Goal: Information Seeking & Learning: Learn about a topic

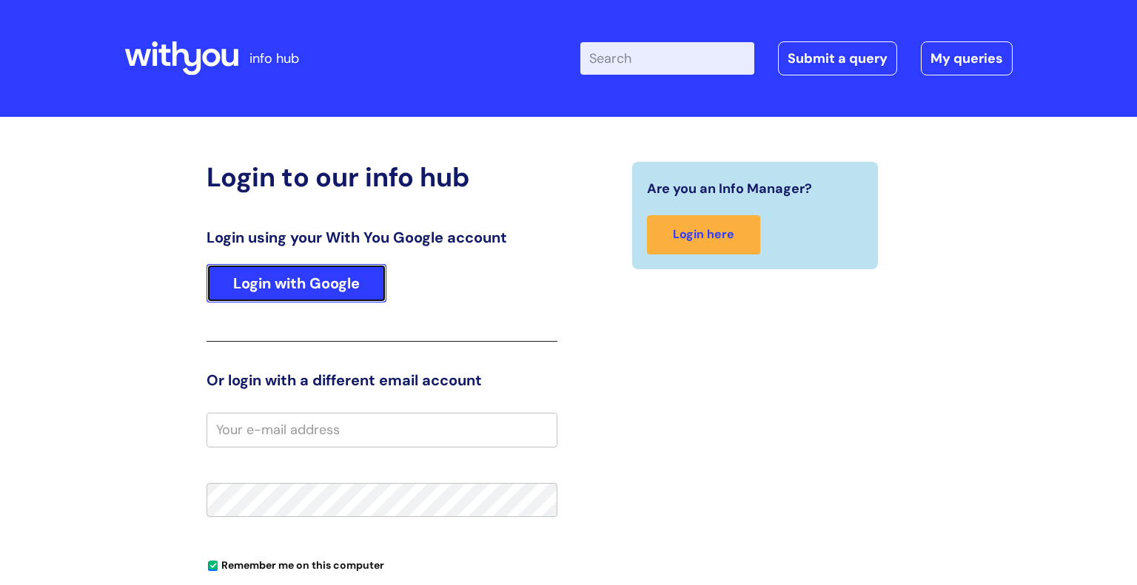
click at [355, 279] on link "Login with Google" at bounding box center [296, 283] width 180 height 38
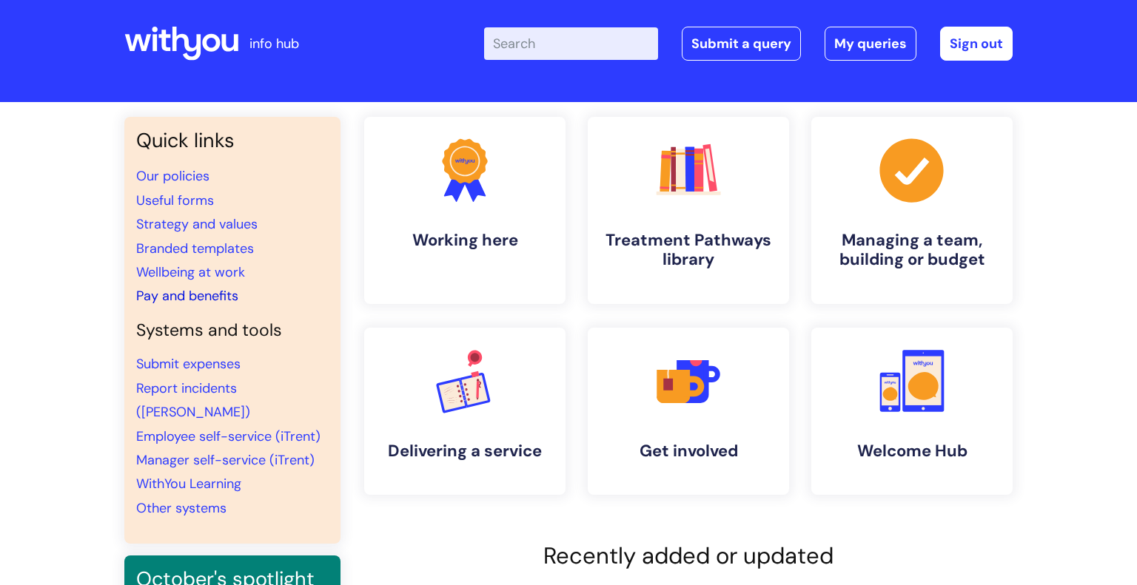
scroll to position [22, 0]
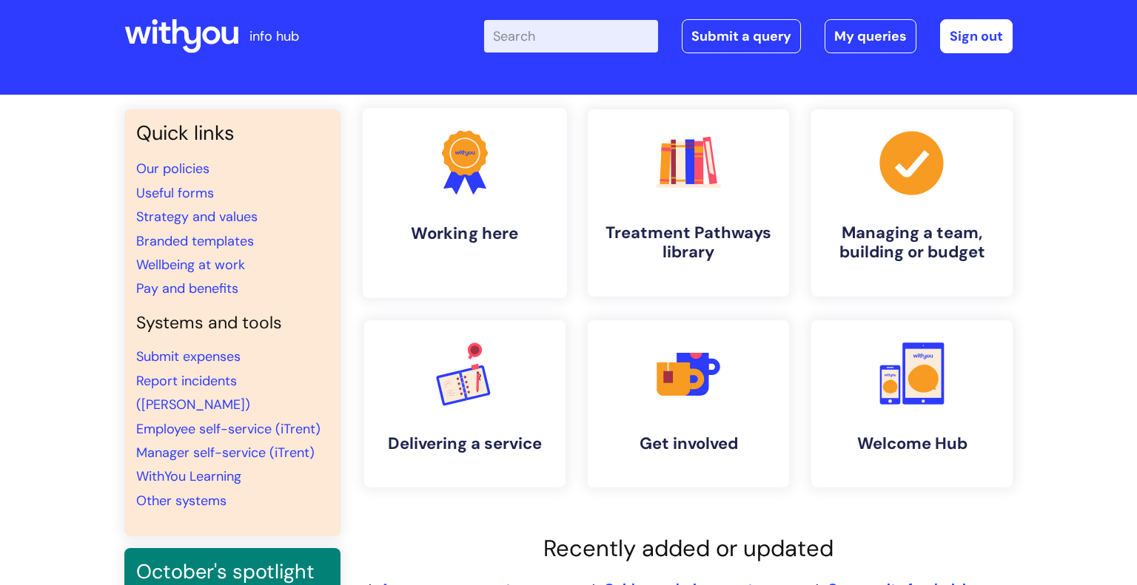
click at [448, 237] on h4 "Working here" at bounding box center [464, 234] width 181 height 20
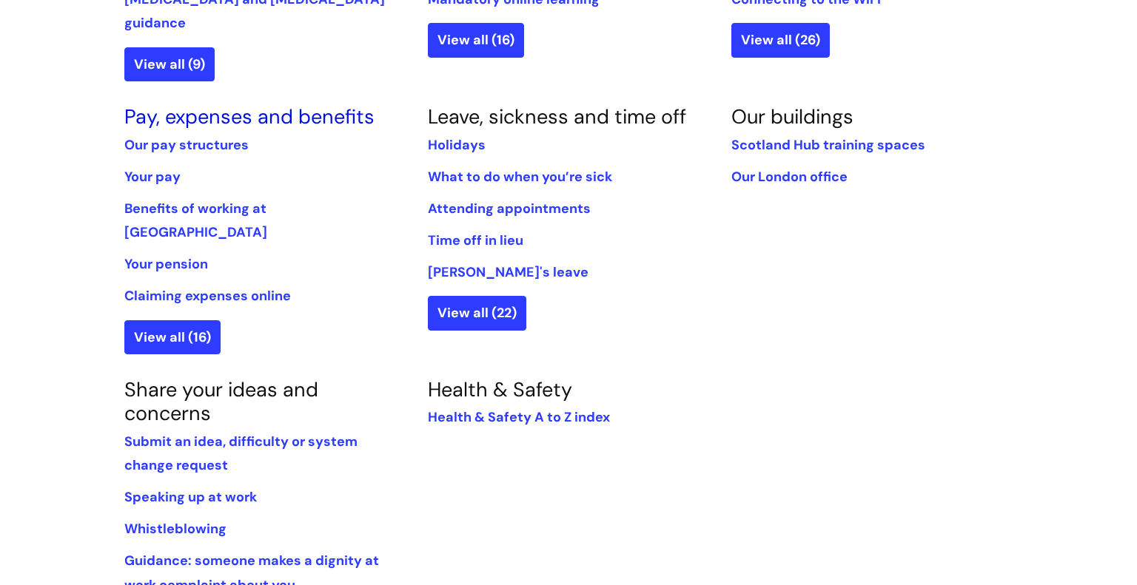
scroll to position [813, 0]
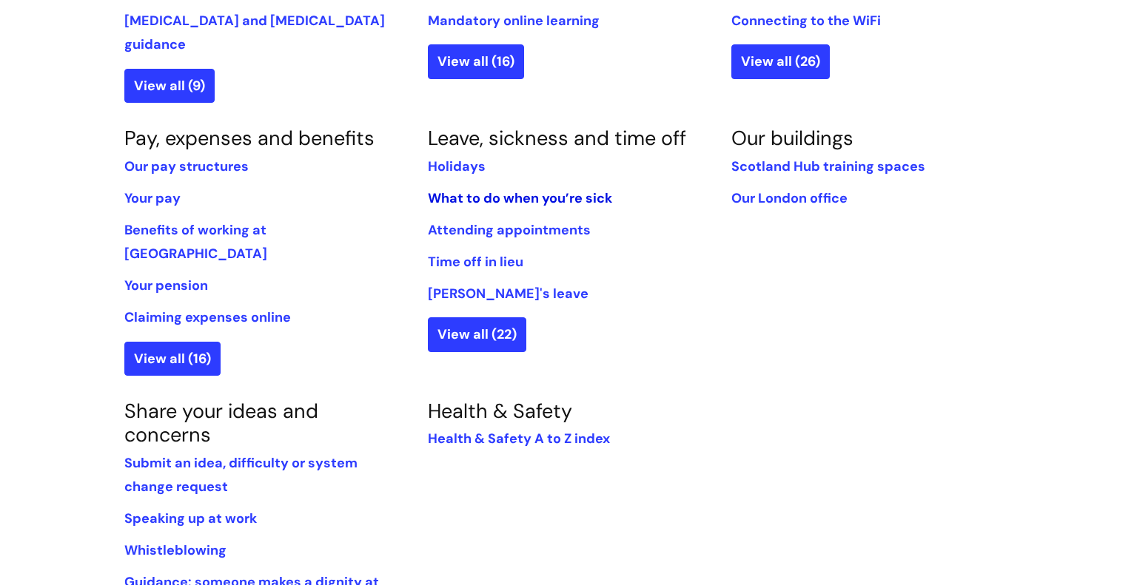
click at [549, 189] on link "What to do when you’re sick" at bounding box center [520, 198] width 184 height 18
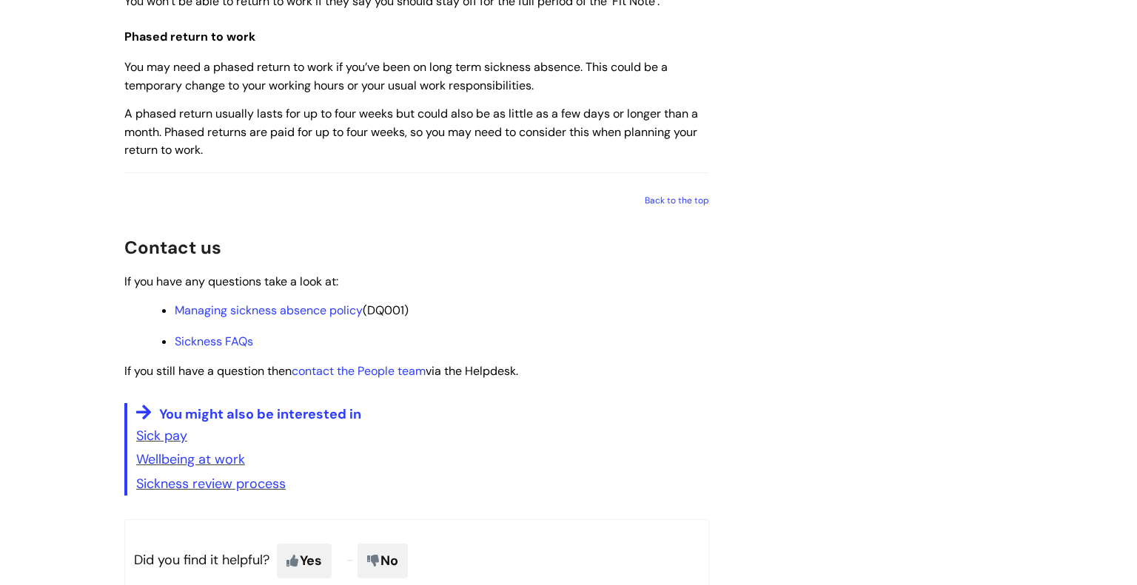
scroll to position [2016, 0]
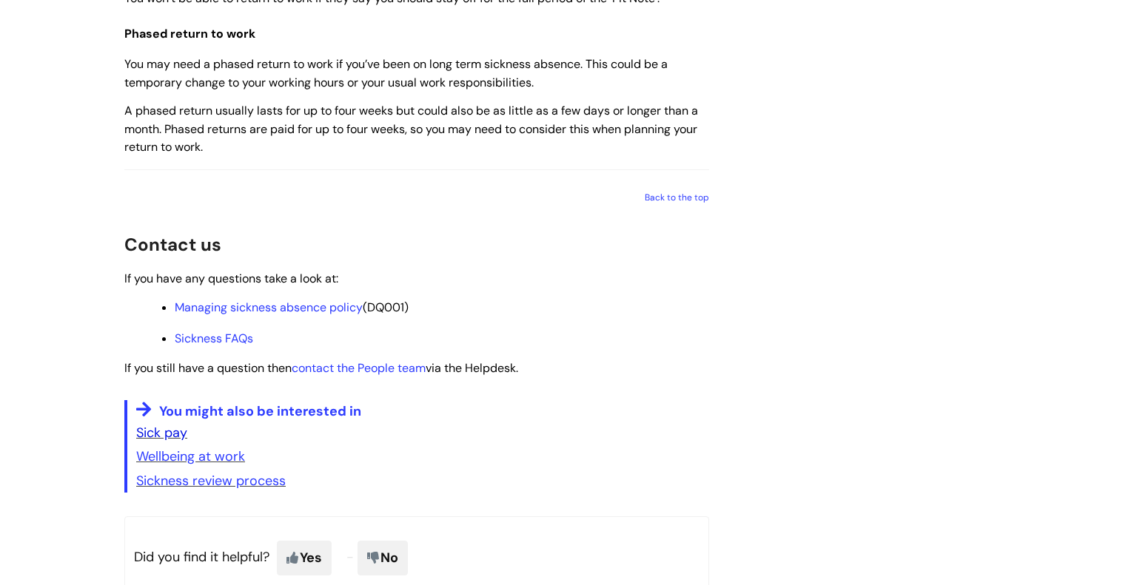
click at [161, 442] on link "Sick pay" at bounding box center [161, 433] width 51 height 18
